Goal: Check status

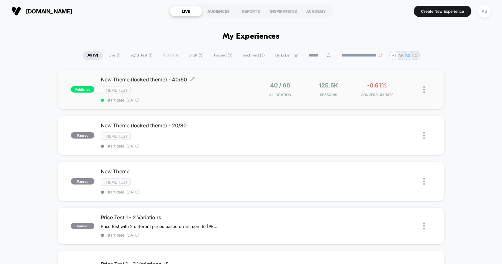
click at [142, 92] on div "Theme Test" at bounding box center [176, 89] width 150 height 7
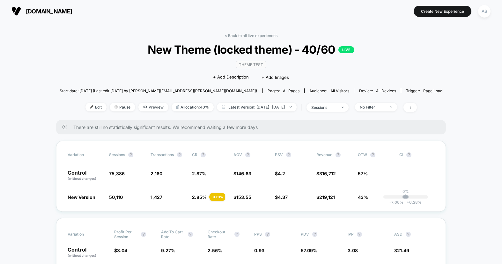
click at [253, 102] on div "< Back to all live experiences New Theme (locked theme) - 40/60 LIVE Theme Test…" at bounding box center [251, 76] width 383 height 87
click at [252, 105] on span "Latest Version: [DATE] - [DATE]" at bounding box center [257, 107] width 80 height 9
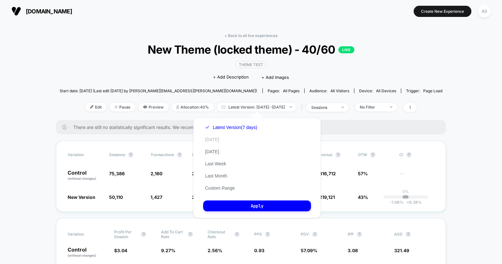
click at [211, 141] on button "[DATE]" at bounding box center [212, 139] width 18 height 6
click at [215, 209] on button "Apply" at bounding box center [257, 205] width 108 height 11
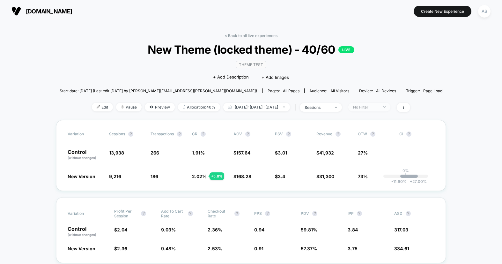
click at [365, 110] on span "No Filter" at bounding box center [369, 107] width 42 height 9
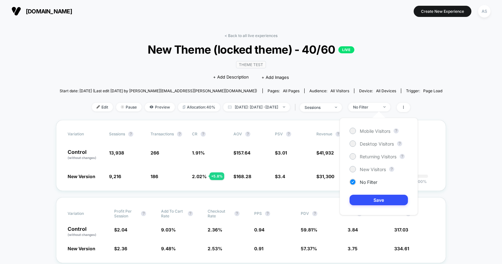
click at [367, 138] on div "Mobile Visitors ? Desktop Visitors ? Returning Visitors ? New Visitors ? No Fil…" at bounding box center [379, 166] width 78 height 97
click at [363, 130] on span "Mobile Visitors" at bounding box center [375, 130] width 31 height 5
click at [363, 202] on button "Save" at bounding box center [379, 200] width 58 height 11
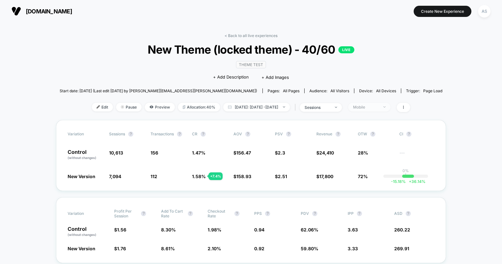
click at [375, 107] on div "Mobile" at bounding box center [366, 107] width 26 height 5
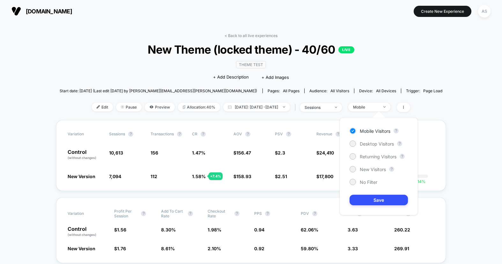
click at [358, 140] on div "Mobile Visitors ? Desktop Visitors ? Returning Visitors ? New Visitors ? No Fil…" at bounding box center [379, 166] width 78 height 97
click at [364, 141] on span "Desktop Visitors" at bounding box center [377, 143] width 34 height 5
click at [373, 199] on button "Save" at bounding box center [379, 200] width 58 height 11
